Goal: Contribute content: Add original content to the website for others to see

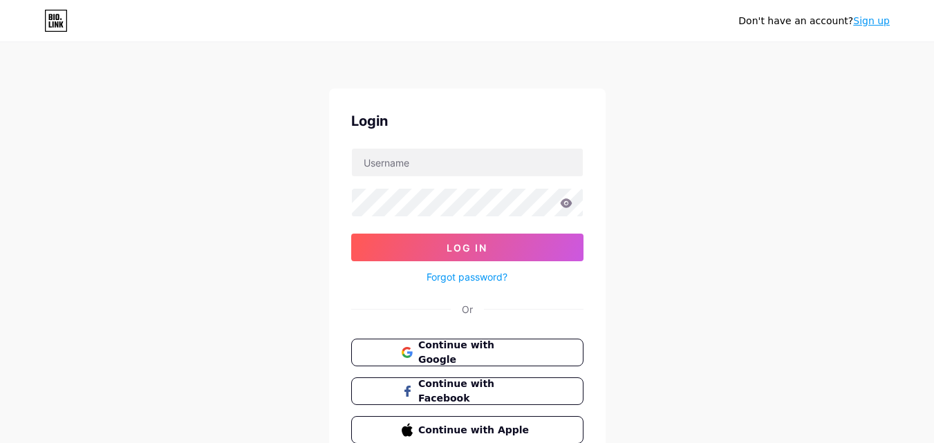
click at [489, 337] on div "Login Log In Forgot password? Or Continue with Google Continue with Facebook Co…" at bounding box center [467, 278] width 277 height 378
click at [486, 358] on span "Continue with Google" at bounding box center [475, 353] width 115 height 30
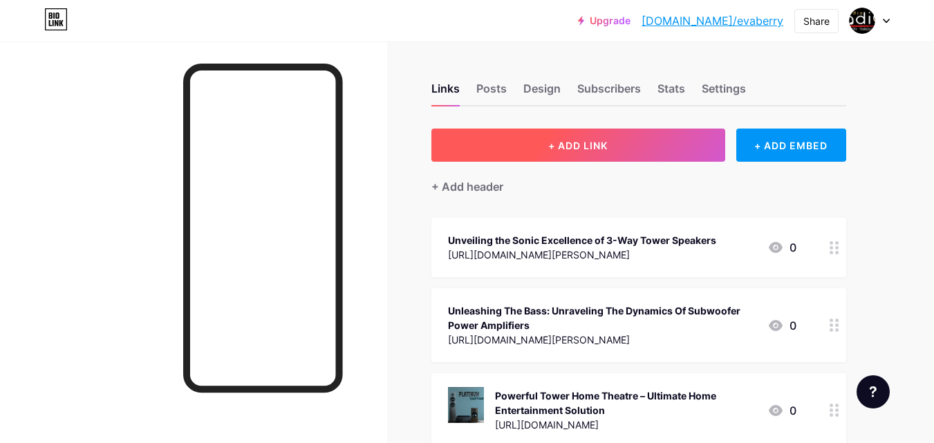
click at [612, 155] on button "+ ADD LINK" at bounding box center [579, 145] width 294 height 33
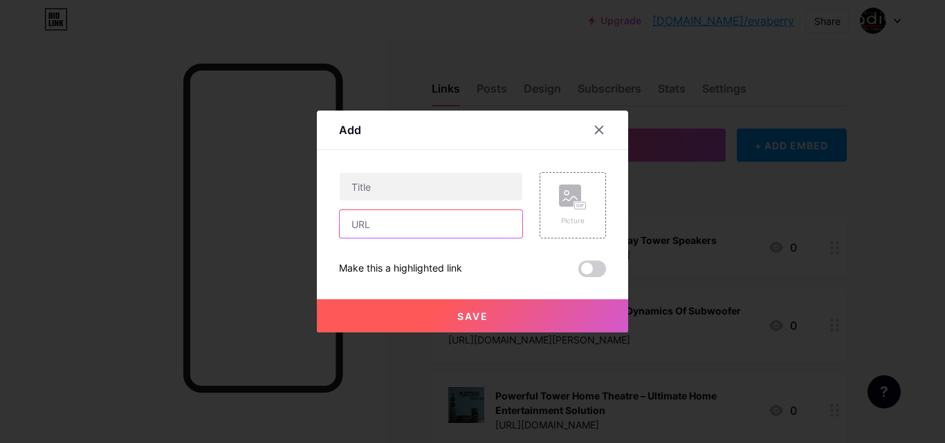
drag, startPoint x: 387, startPoint y: 224, endPoint x: 391, endPoint y: 204, distance: 20.6
click at [387, 224] on input "text" at bounding box center [431, 224] width 183 height 28
paste input "[URL][DOMAIN_NAME]"
type input "[URL][DOMAIN_NAME]"
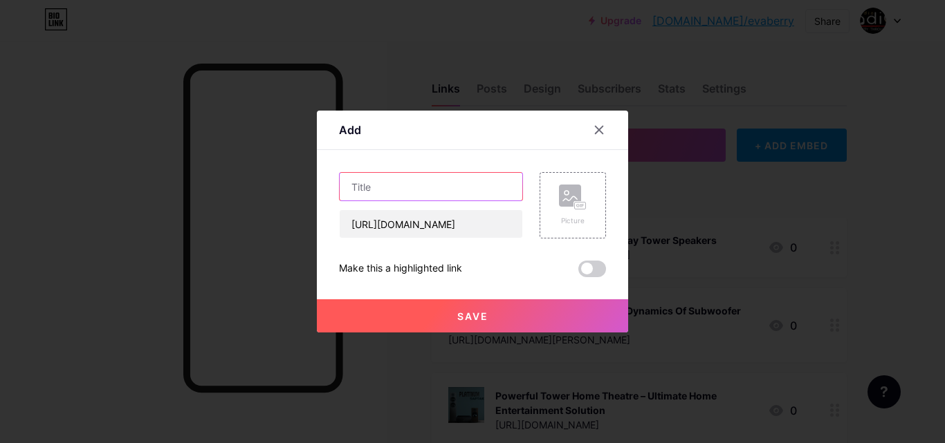
scroll to position [0, 0]
click at [397, 174] on input "text" at bounding box center [431, 187] width 183 height 28
click at [568, 207] on rect at bounding box center [570, 196] width 22 height 22
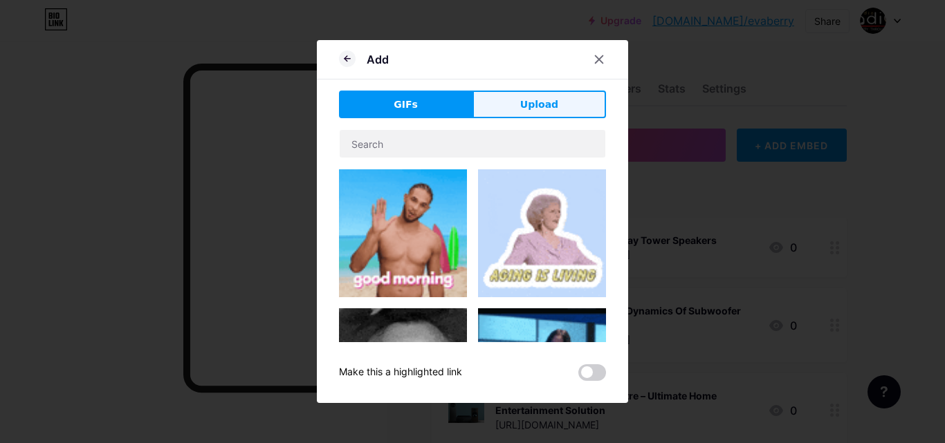
click at [505, 99] on button "Upload" at bounding box center [538, 105] width 133 height 28
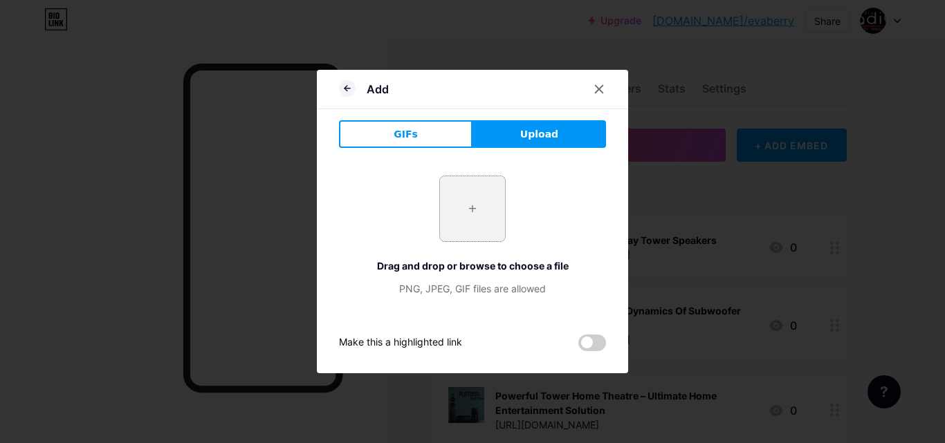
click at [470, 205] on input "file" at bounding box center [472, 208] width 65 height 65
type input "C:\fakepath\Graphic Design.png"
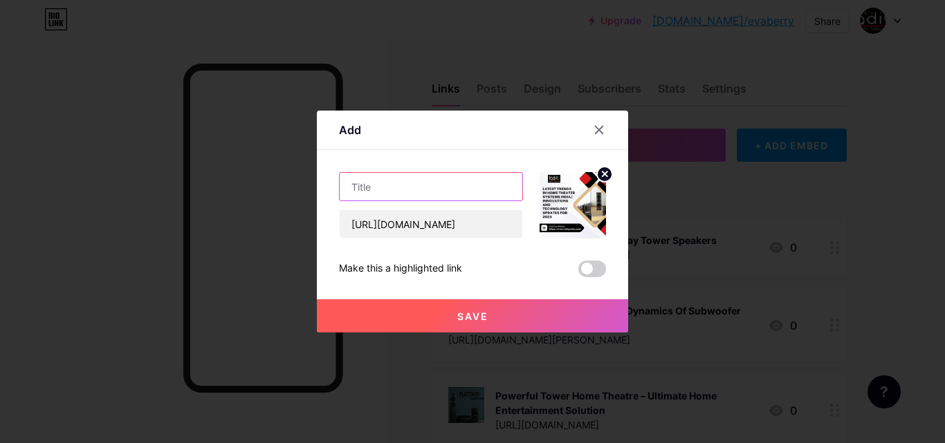
click at [401, 191] on input "text" at bounding box center [431, 187] width 183 height 28
paste input "Latest Trends in Home Theater Systems [GEOGRAPHIC_DATA] | Innovations and Techn…"
type input "Latest Trends in Home Theater Systems [GEOGRAPHIC_DATA] | Innovations and Techn…"
click at [469, 308] on button "Save" at bounding box center [472, 315] width 311 height 33
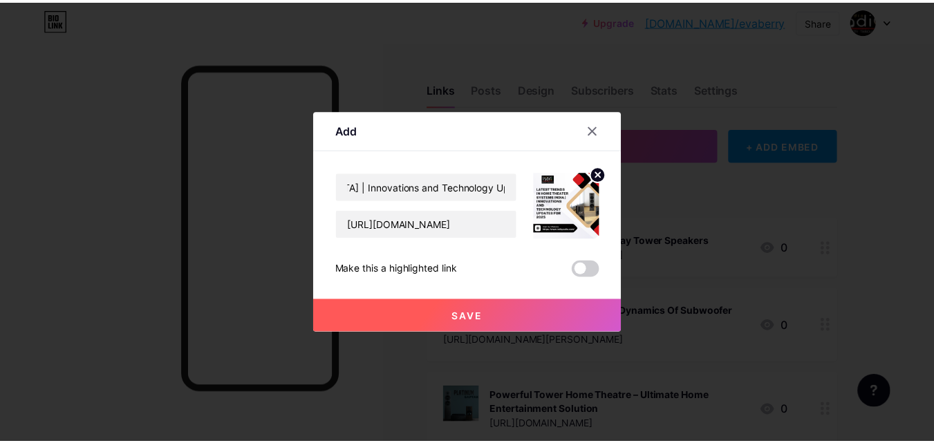
scroll to position [0, 0]
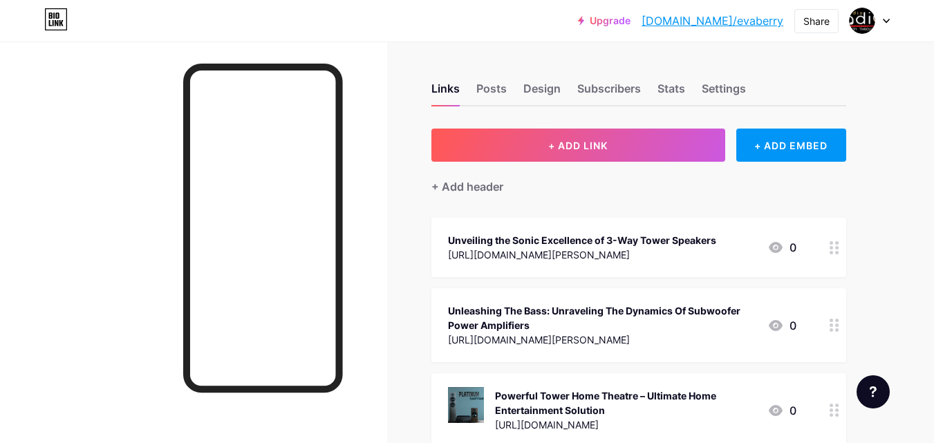
click at [741, 26] on link "[DOMAIN_NAME]/evaberry" at bounding box center [713, 20] width 142 height 17
